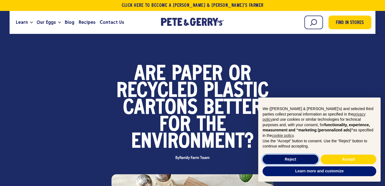
click at [302, 160] on button "Reject" at bounding box center [291, 160] width 56 height 10
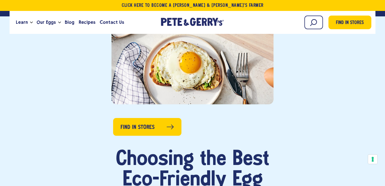
scroll to position [241, 0]
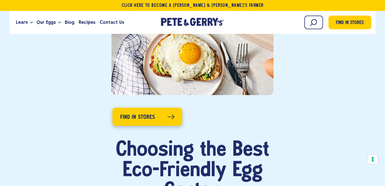
click at [170, 117] on icon at bounding box center [170, 117] width 7 height 5
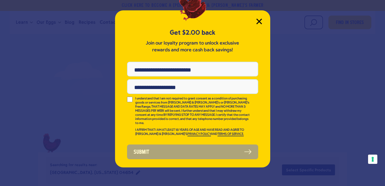
click at [259, 22] on icon "Close Modal" at bounding box center [259, 21] width 5 height 5
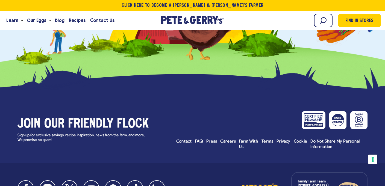
scroll to position [529, 0]
